Goal: Ask a question

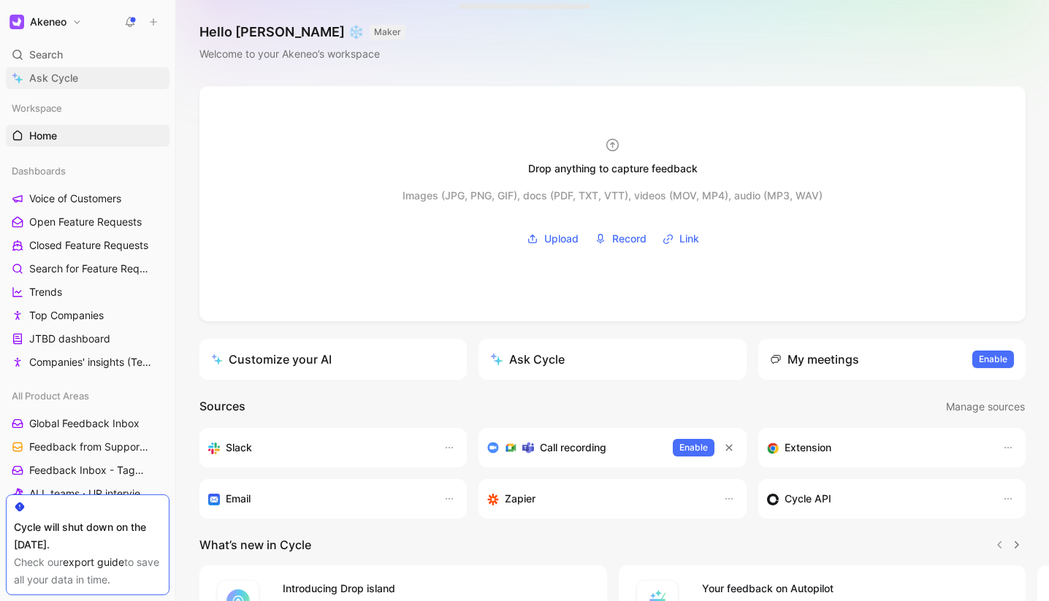
click at [60, 79] on span "Ask Cycle" at bounding box center [53, 78] width 49 height 18
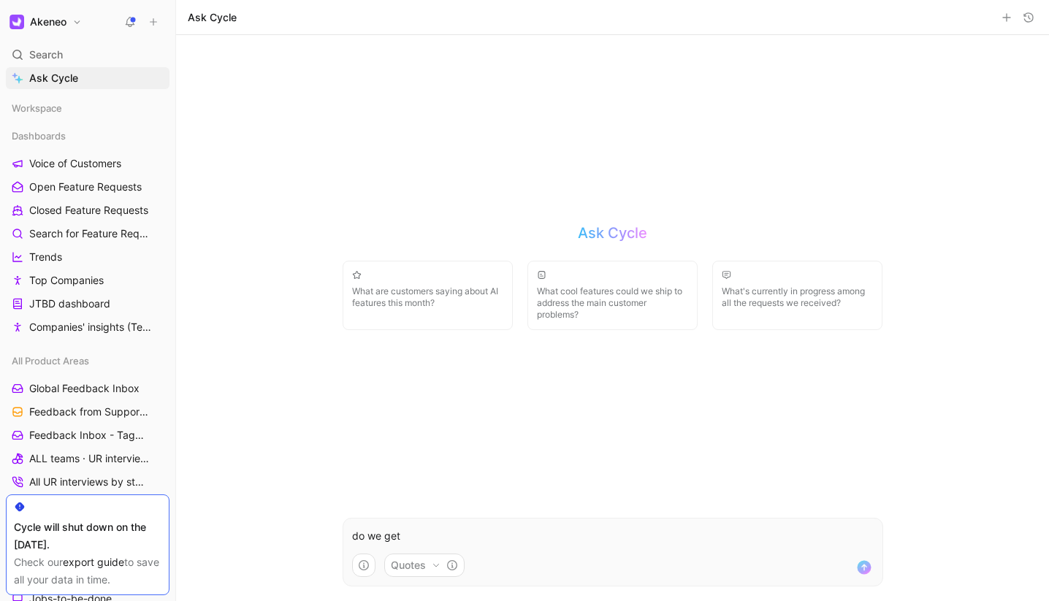
click at [438, 567] on icon "button" at bounding box center [436, 565] width 9 height 9
click at [532, 576] on html "Akeneo Search ⌘ K Ask Cycle Workspace Dashboards Voice of Customers Open Featur…" at bounding box center [524, 300] width 1049 height 601
click at [442, 533] on p "do we get" at bounding box center [613, 537] width 522 height 18
click at [617, 541] on p "I'd like to get an idea of the volume of requests we get around how to use our …" at bounding box center [613, 537] width 522 height 18
click at [679, 533] on p "I'd like to get an idea of the volume of requests we get from users around how …" at bounding box center [613, 537] width 522 height 18
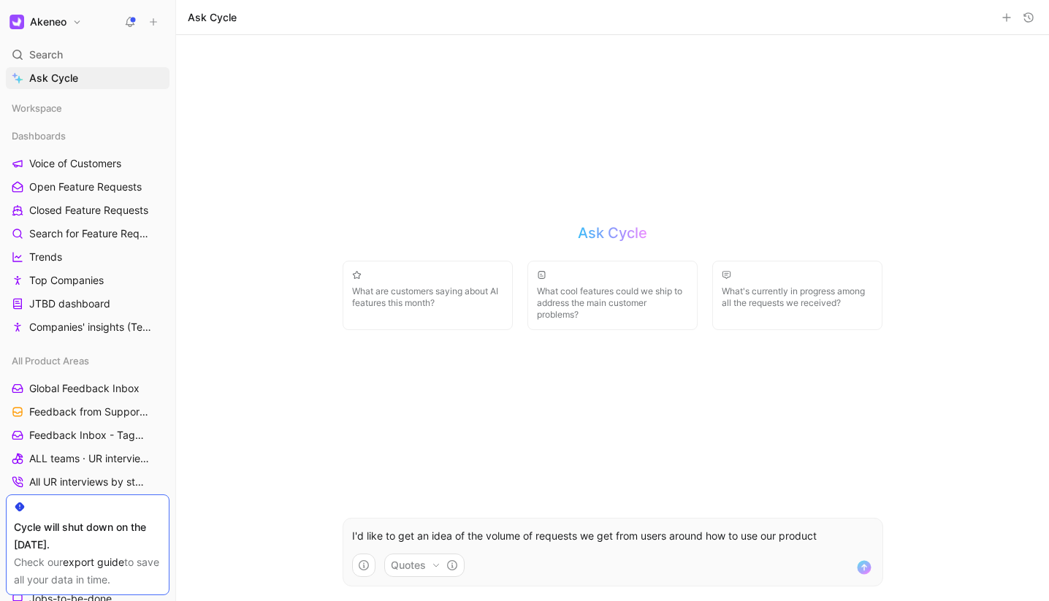
click at [679, 533] on p "I'd like to get an idea of the volume of requests we get from users around how …" at bounding box center [613, 537] width 522 height 18
click at [822, 536] on p "I'd like to get an idea of the volume of requests we get from users about how t…" at bounding box center [613, 537] width 522 height 18
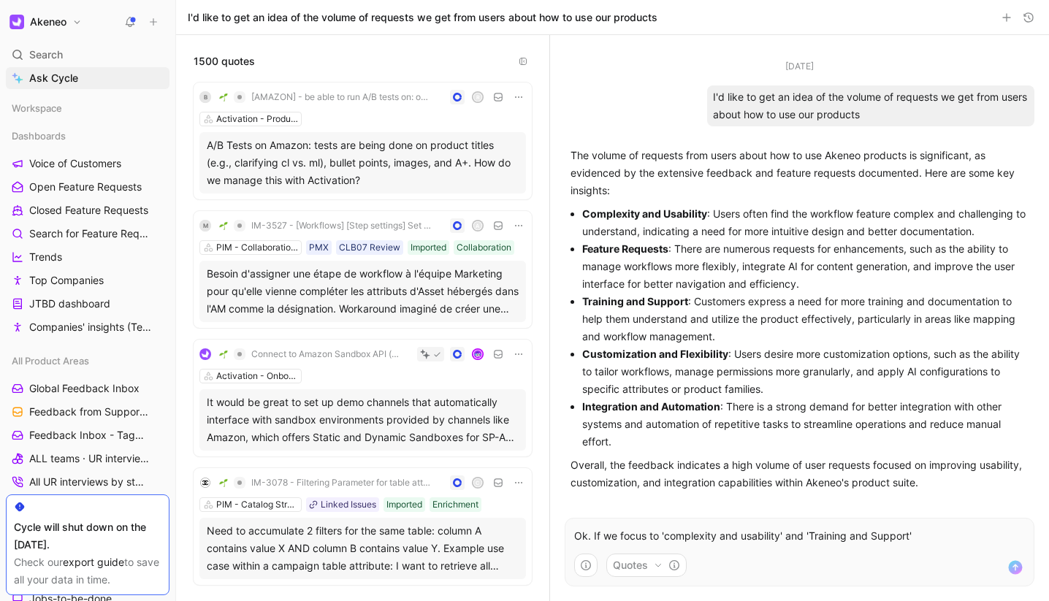
click at [655, 536] on p "Ok. If we focus to 'complexity and usability' and 'Training and Support'" at bounding box center [799, 537] width 451 height 18
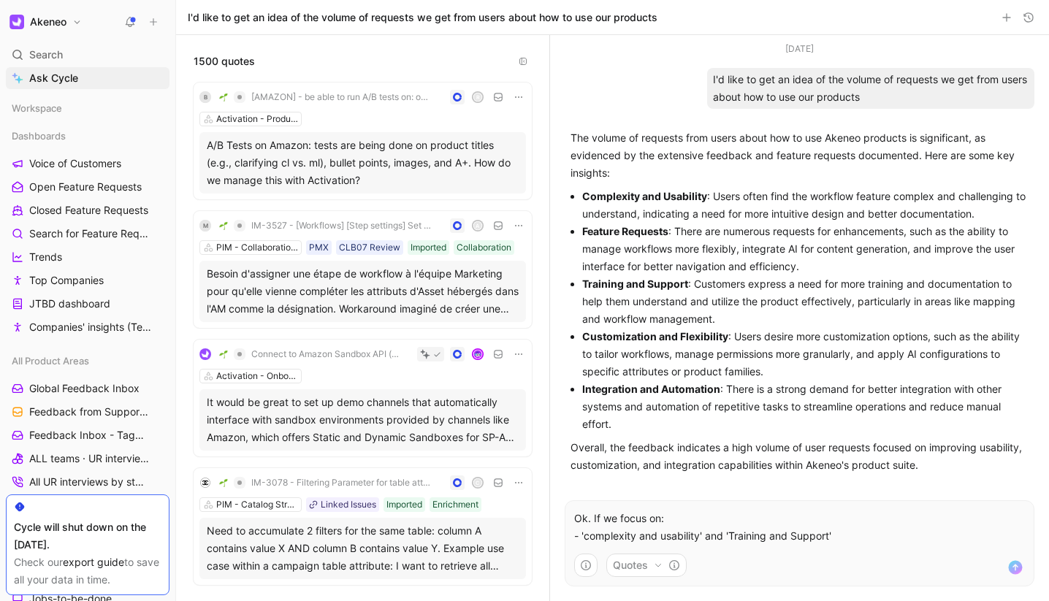
click at [862, 539] on p "Ok. If we focus on: - 'complexity and usability' and 'Training and Support'" at bounding box center [799, 527] width 451 height 35
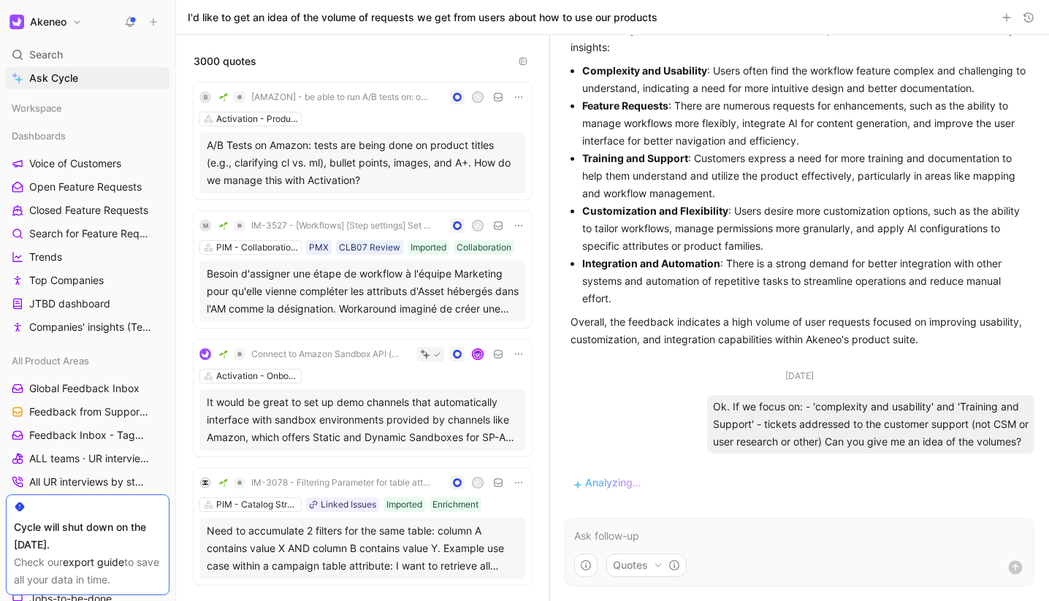
scroll to position [137, 0]
